Goal: Navigation & Orientation: Find specific page/section

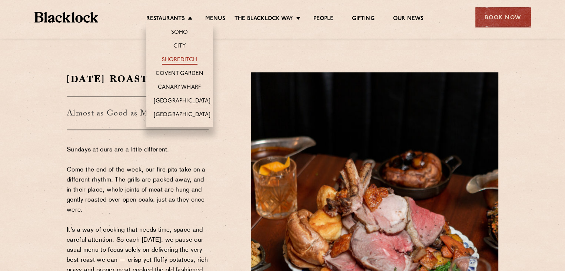
click at [184, 57] on link "Shoreditch" at bounding box center [180, 60] width 36 height 8
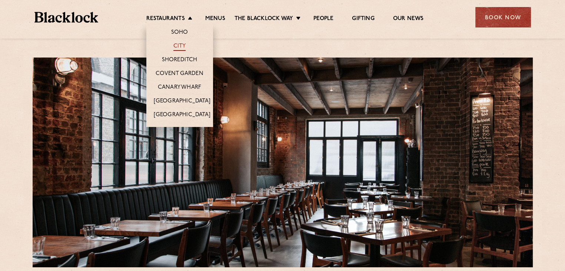
click at [181, 46] on link "City" at bounding box center [179, 47] width 13 height 8
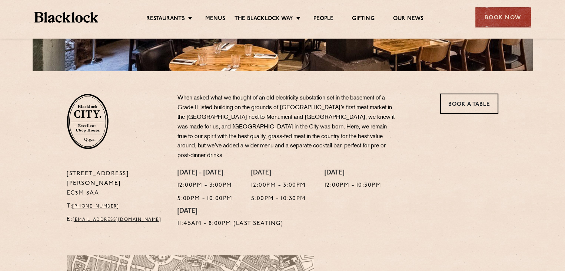
scroll to position [179, 0]
